Goal: Obtain resource: Download file/media

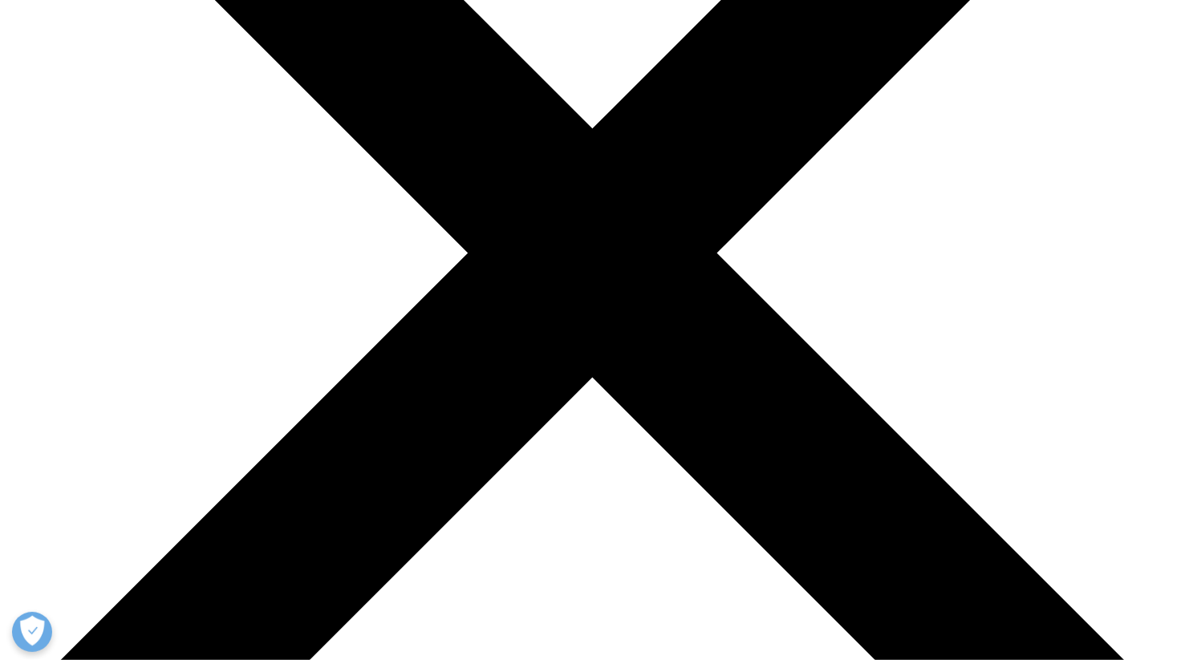
scroll to position [401, 0]
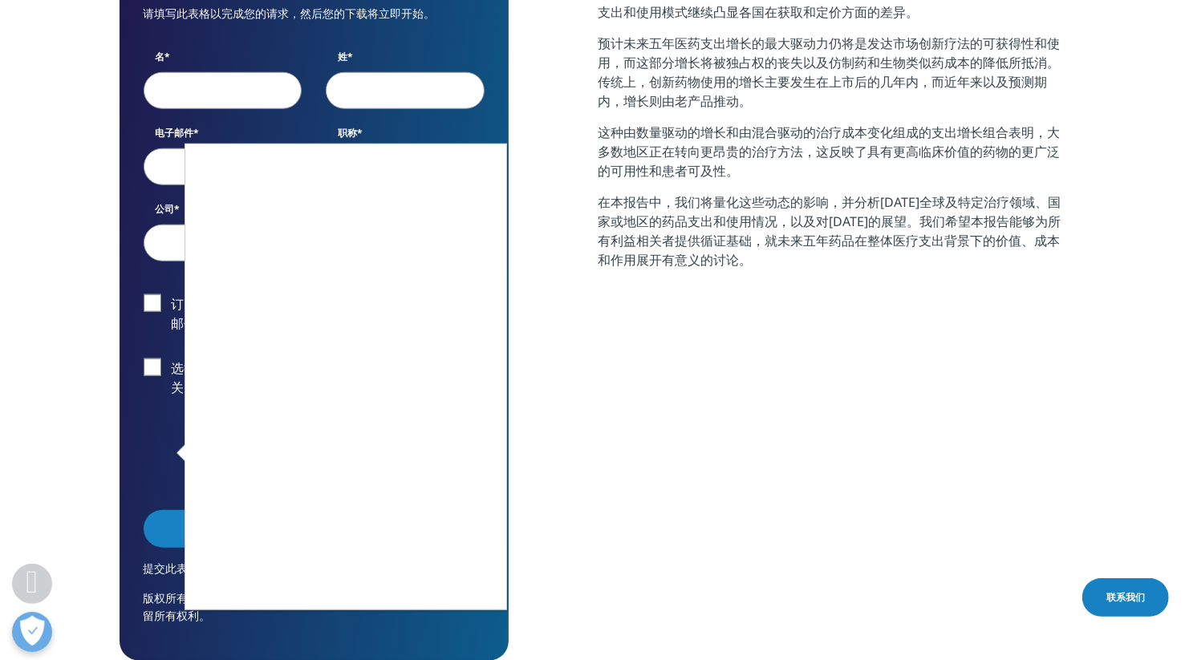
scroll to position [802, 0]
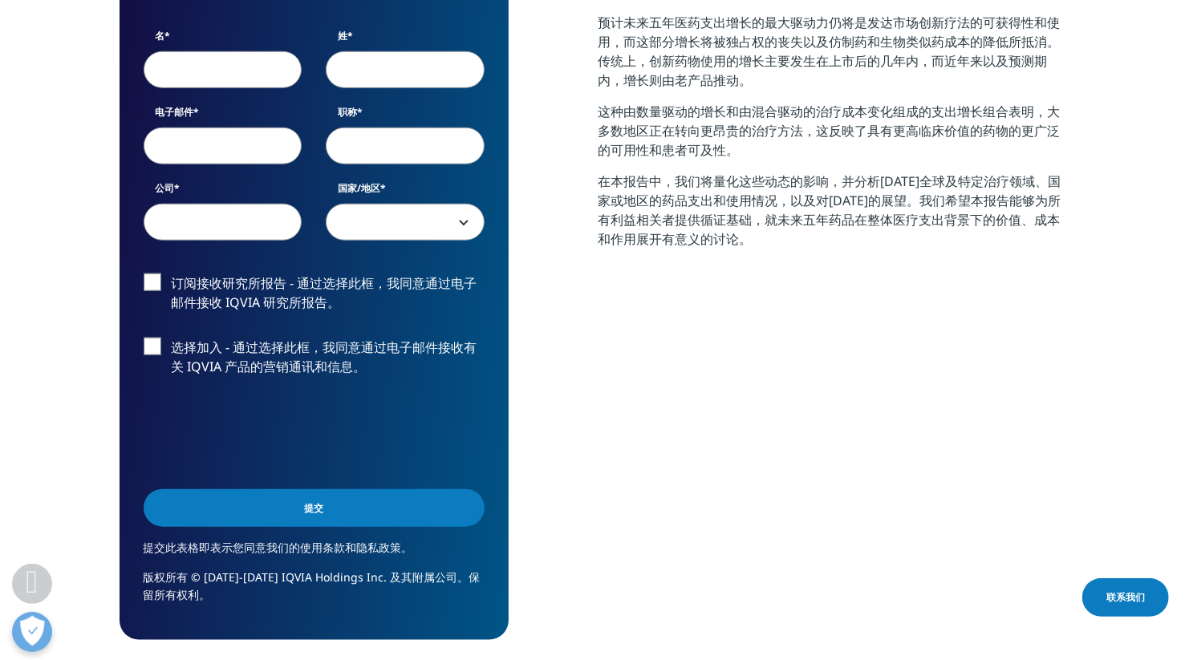
click at [213, 70] on input "名" at bounding box center [223, 69] width 159 height 37
type input "huimin"
click at [392, 66] on input "姓" at bounding box center [405, 69] width 159 height 37
type input "wang"
click at [260, 149] on input "电子邮件" at bounding box center [223, 146] width 159 height 37
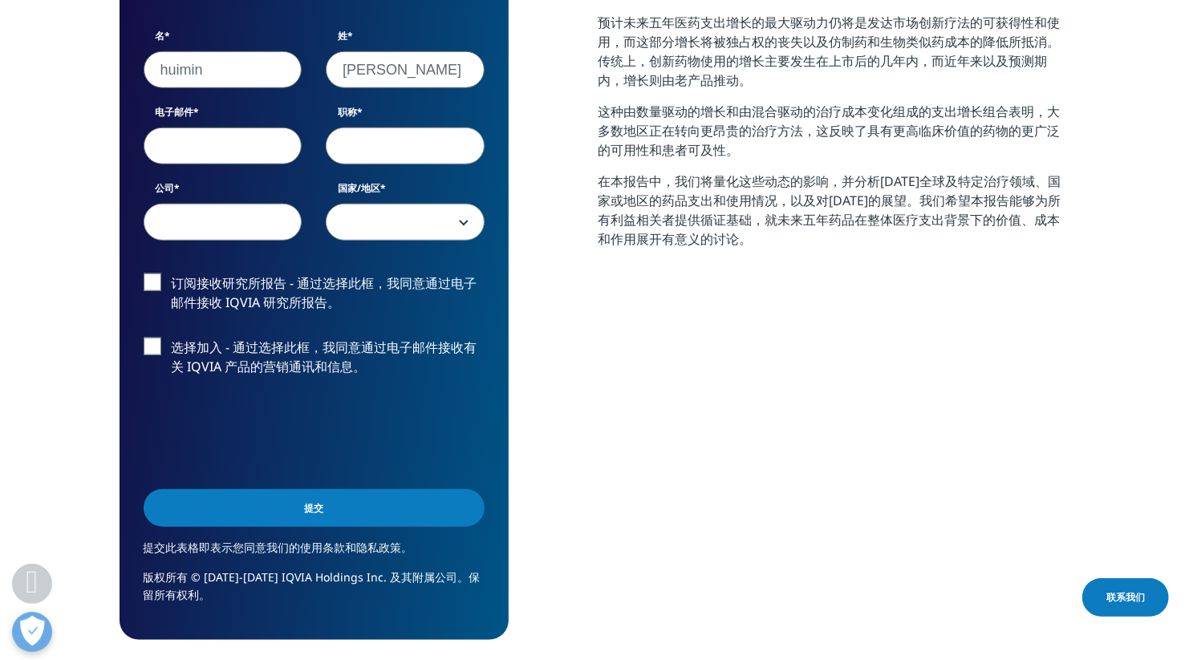
type input "min.wang@porton.cn"
click at [389, 155] on input "职称" at bounding box center [405, 146] width 159 height 37
type input "market analyst"
click at [264, 224] on input "公司" at bounding box center [223, 222] width 159 height 37
type input "porton"
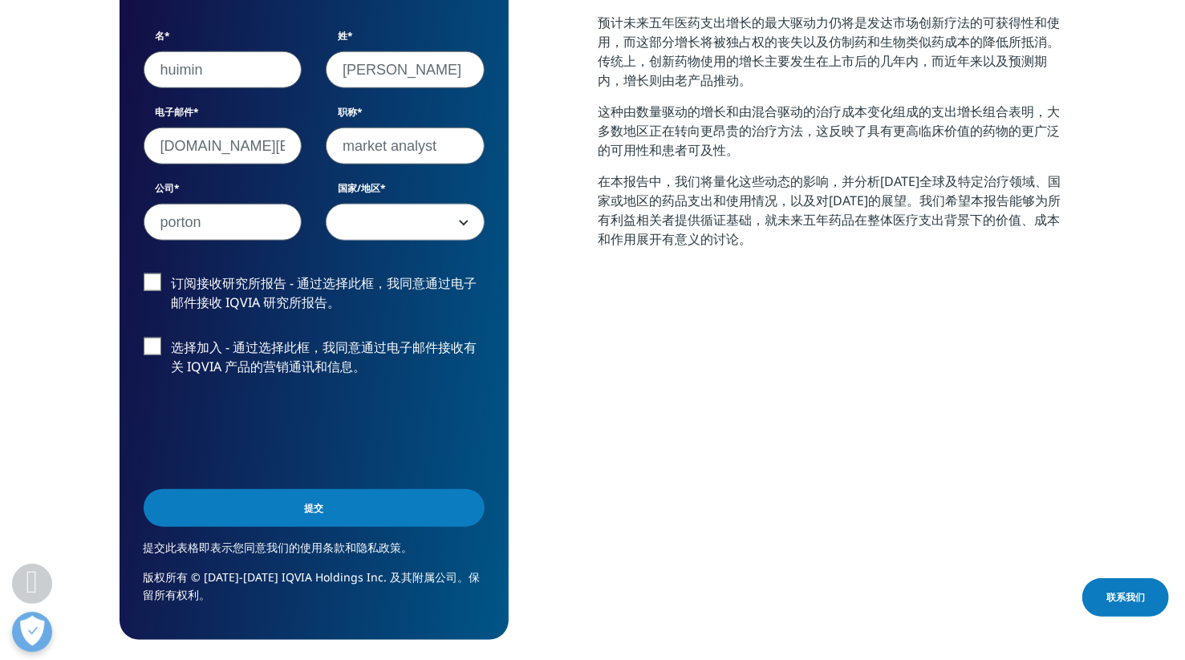
click at [371, 235] on span at bounding box center [405, 223] width 157 height 37
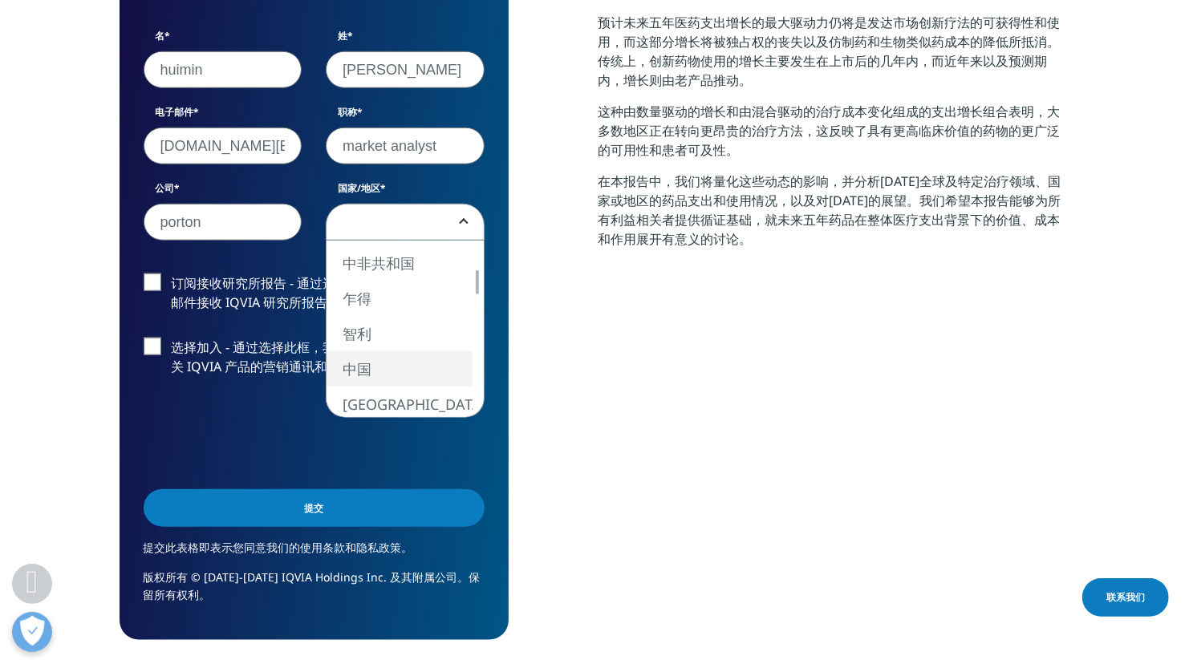
select select "[GEOGRAPHIC_DATA]"
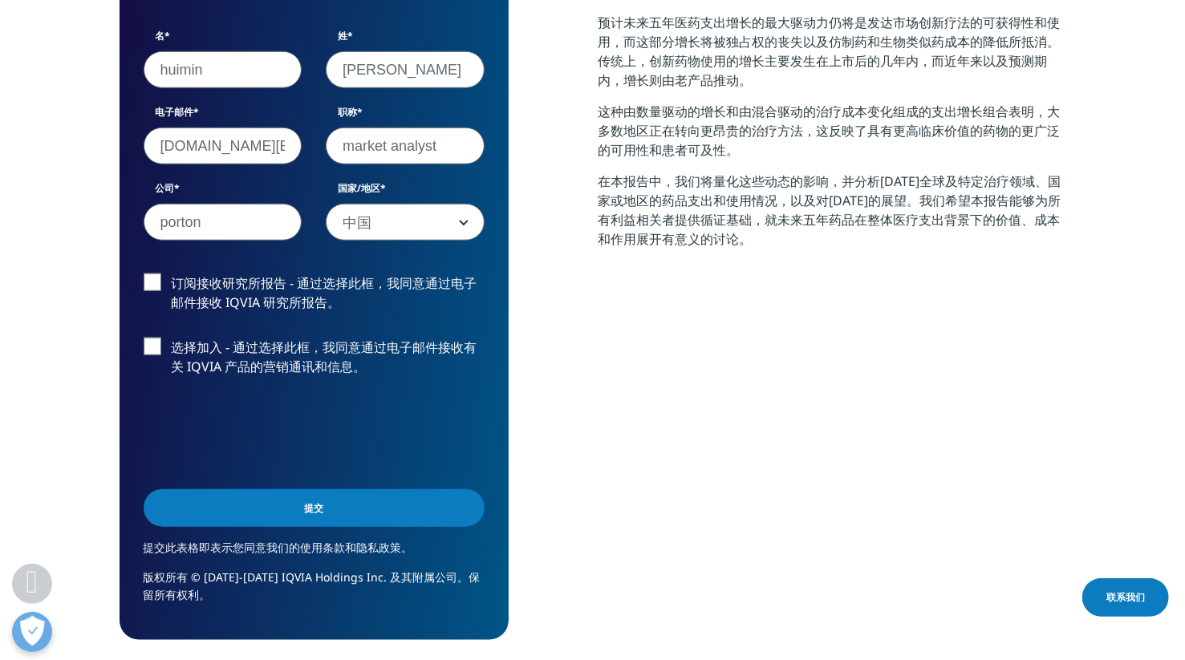
click at [156, 281] on label "订阅接收研究所报告 - 通过选择此框，我同意通过电子邮件接收 IQVIA 研究所报告。" at bounding box center [314, 297] width 341 height 47
click at [172, 274] on input "订阅接收研究所报告 - 通过选择此框，我同意通过电子邮件接收 IQVIA 研究所报告。" at bounding box center [172, 274] width 0 height 0
click at [154, 349] on label "选择加入 - 通过选择此框，我同意通过电子邮件接收有关 IQVIA 产品的营销通讯和信息。" at bounding box center [314, 361] width 341 height 47
click at [172, 338] on input "选择加入 - 通过选择此框，我同意通过电子邮件接收有关 IQVIA 产品的营销通讯和信息。" at bounding box center [172, 338] width 0 height 0
click at [300, 509] on input "提交" at bounding box center [314, 508] width 341 height 38
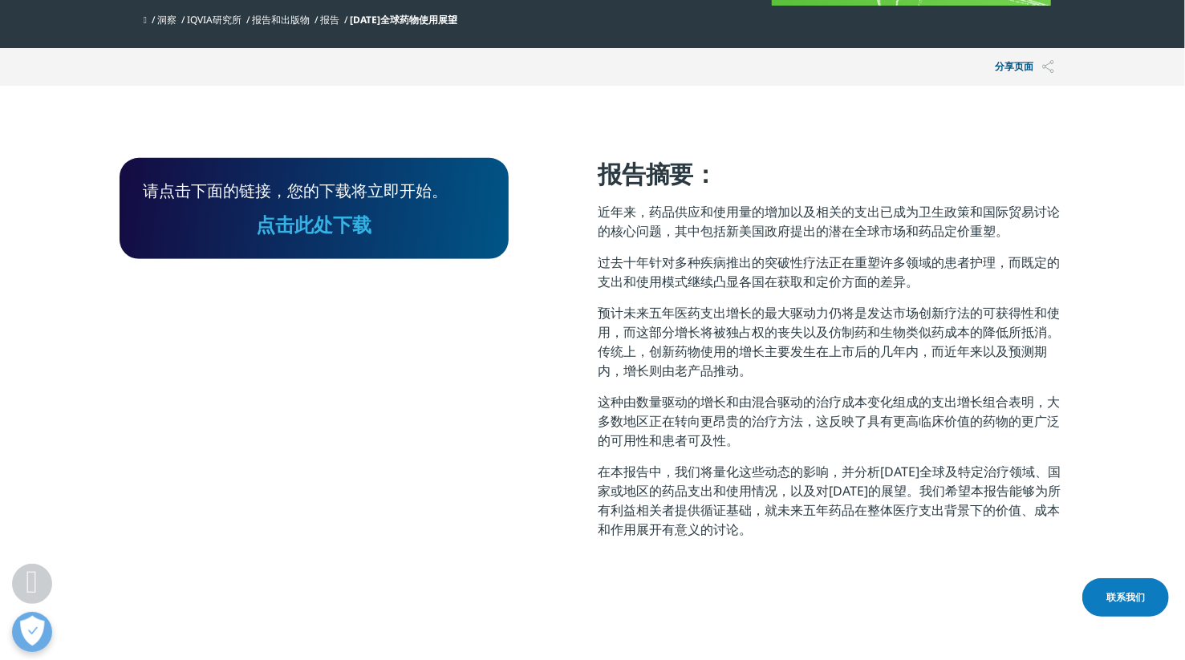
scroll to position [452, 0]
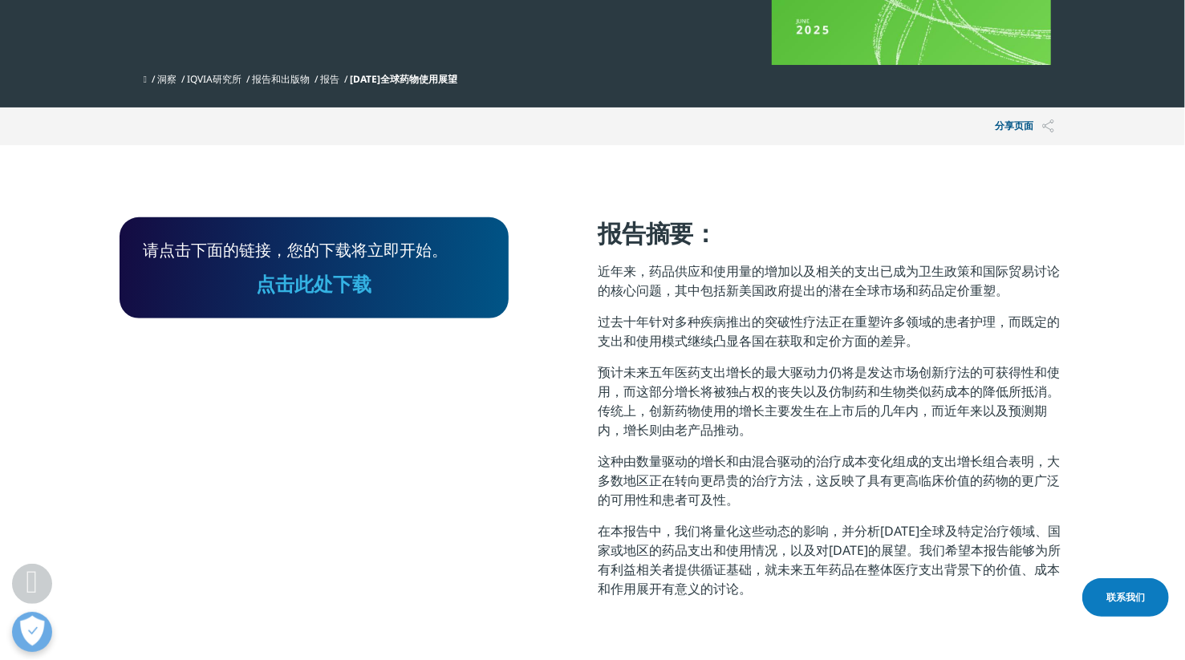
click at [302, 289] on font "点击此处下载" at bounding box center [314, 283] width 116 height 26
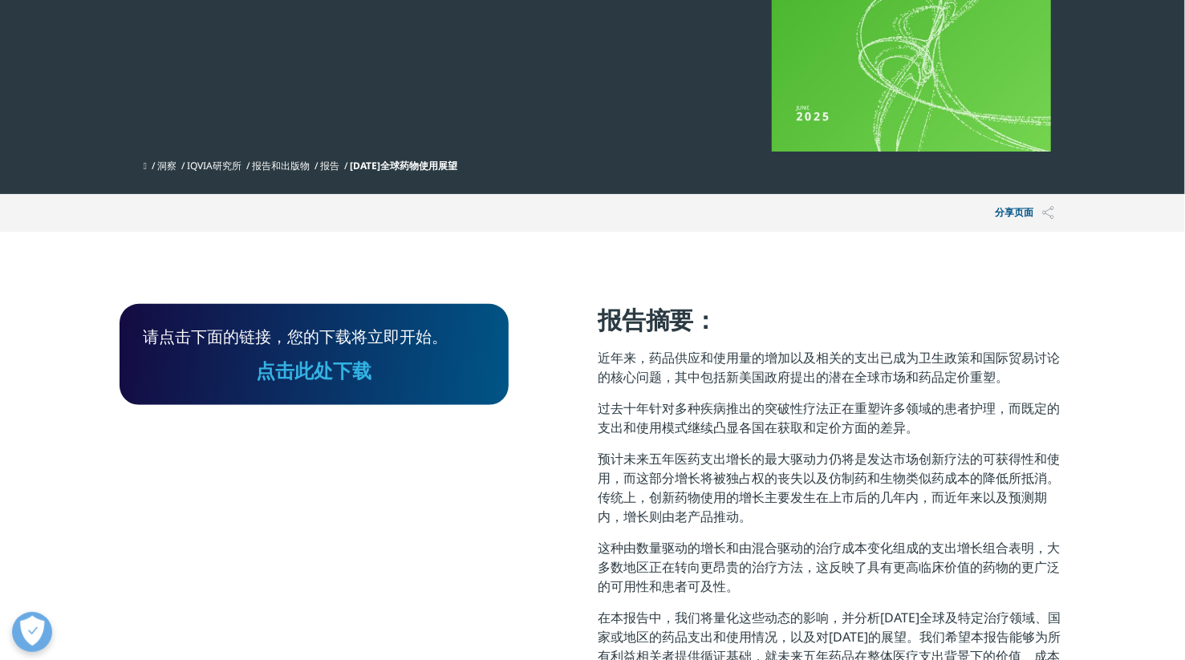
scroll to position [0, 0]
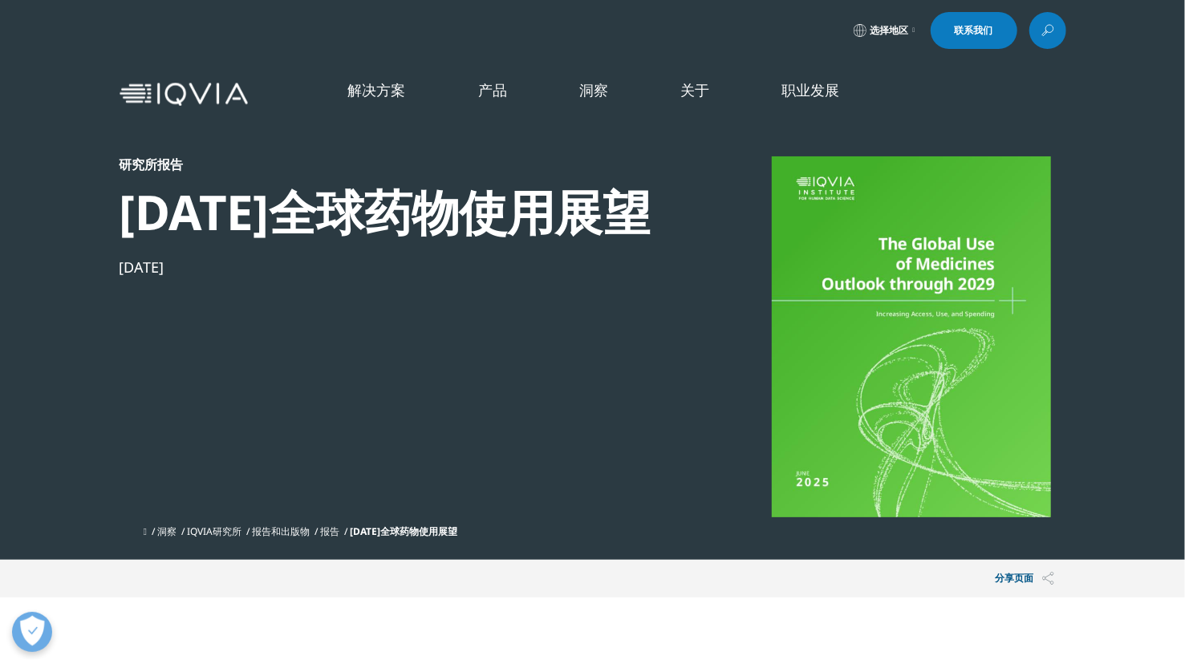
click at [335, 279] on font "查看最新报告" at bounding box center [307, 278] width 58 height 14
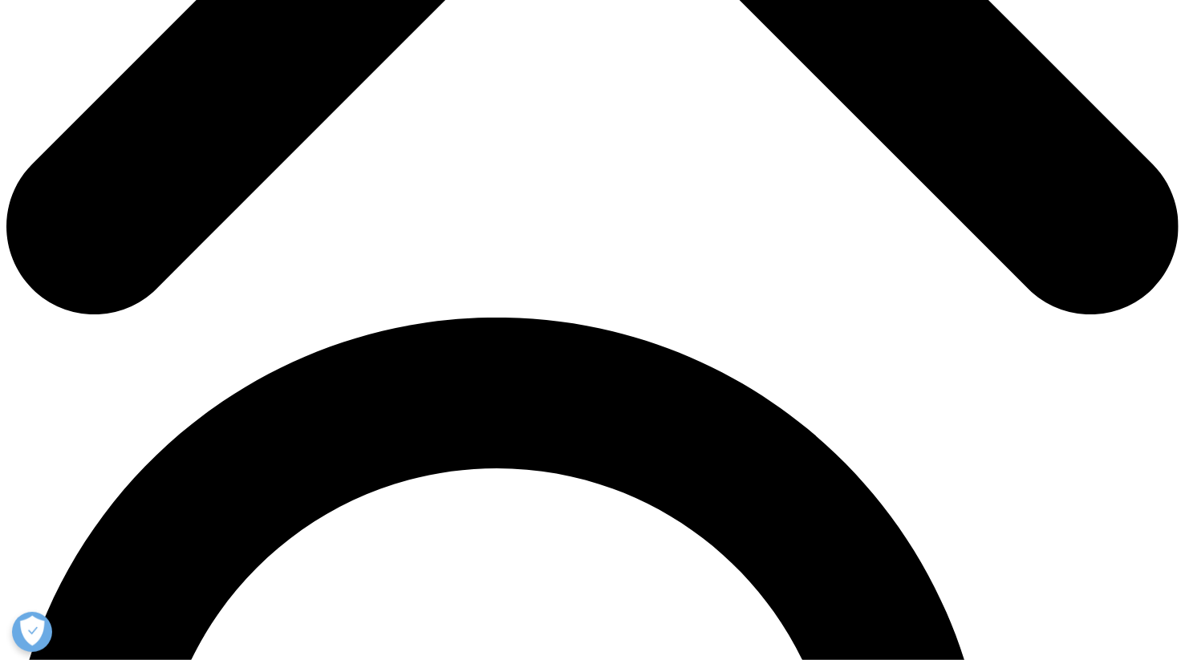
scroll to position [882, 0]
